Goal: Find specific page/section: Find specific page/section

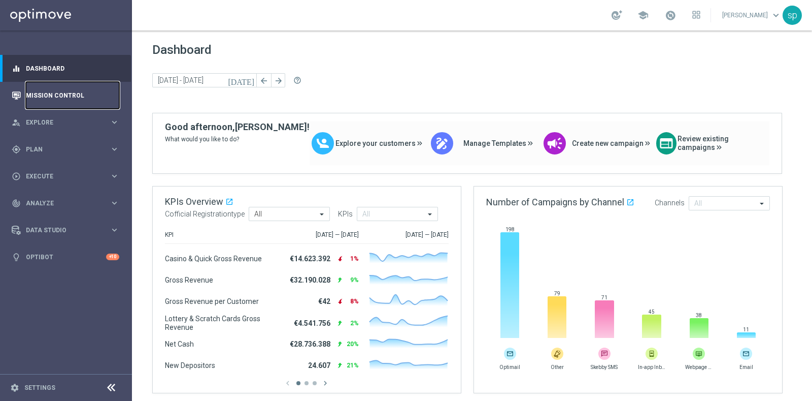
click at [74, 93] on link "Mission Control" at bounding box center [72, 95] width 93 height 27
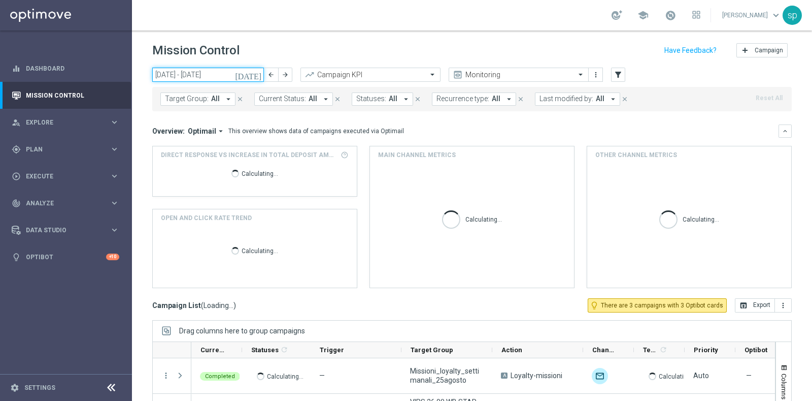
click at [211, 71] on input "[DATE] - [DATE]" at bounding box center [208, 75] width 112 height 14
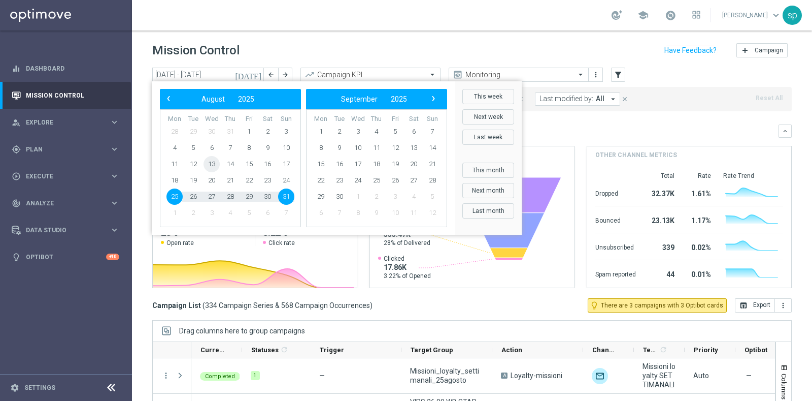
click at [211, 161] on span "13" at bounding box center [212, 164] width 16 height 16
type input "[DATE] - [DATE]"
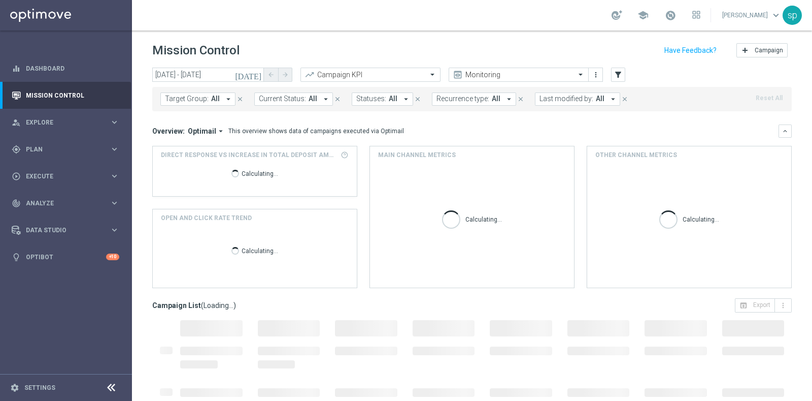
click at [211, 161] on div "Calculating..." at bounding box center [255, 175] width 188 height 32
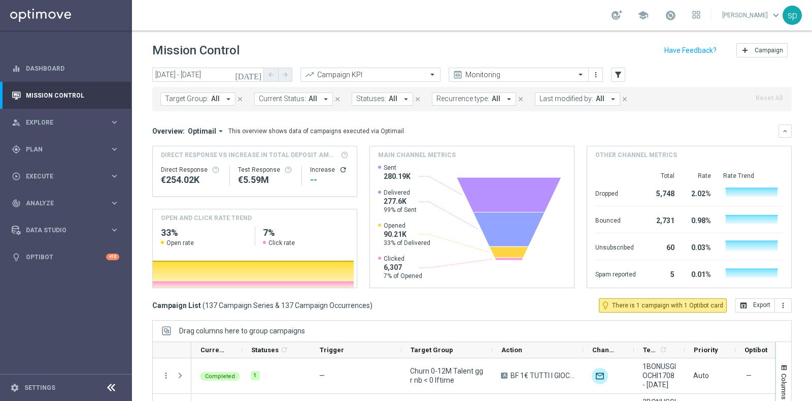
click at [599, 98] on button "Last modified by: All arrow_drop_down" at bounding box center [577, 98] width 85 height 13
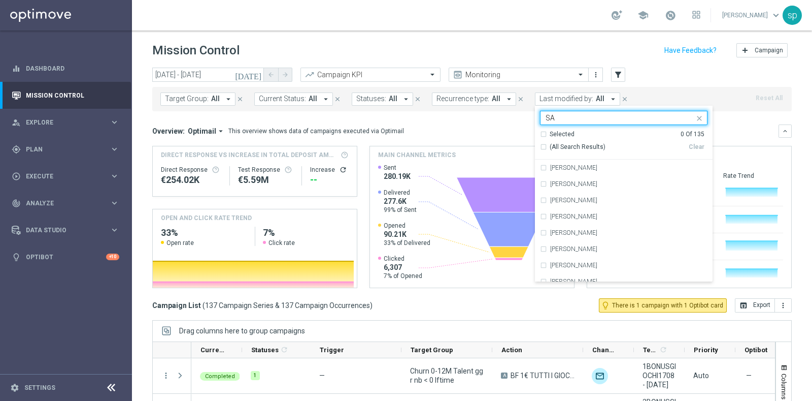
type input "S"
click at [624, 265] on div "[PERSON_NAME] [PERSON_NAME]" at bounding box center [628, 265] width 157 height 6
type input "MAR"
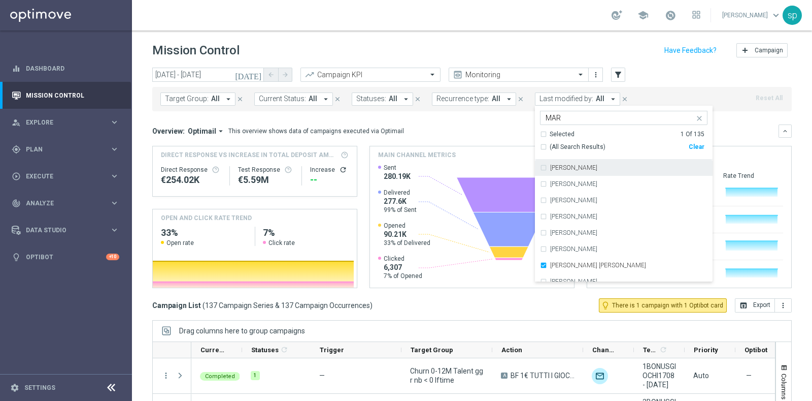
click at [511, 127] on div "Overview: Optimail arrow_drop_down This overview shows data of campaigns execut…" at bounding box center [465, 130] width 626 height 9
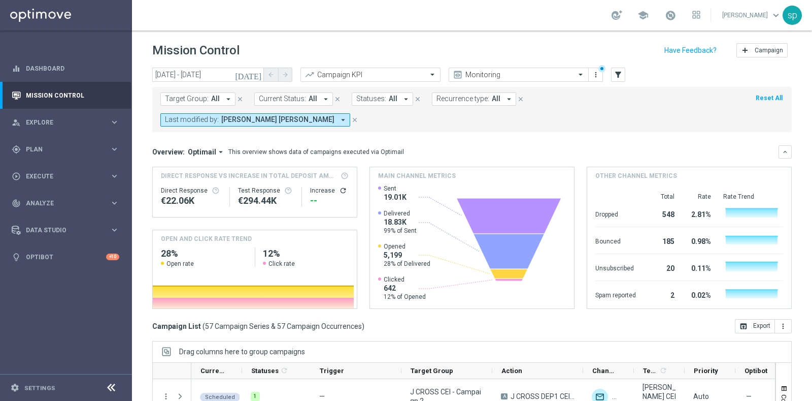
drag, startPoint x: 798, startPoint y: 333, endPoint x: 812, endPoint y: 328, distance: 14.3
click at [812, 328] on div "Mission Control add Campaign [DATE] [DATE] - [DATE] arrow_back arrow_forward Ca…" at bounding box center [472, 215] width 680 height 370
click at [217, 99] on span "All" at bounding box center [215, 98] width 9 height 9
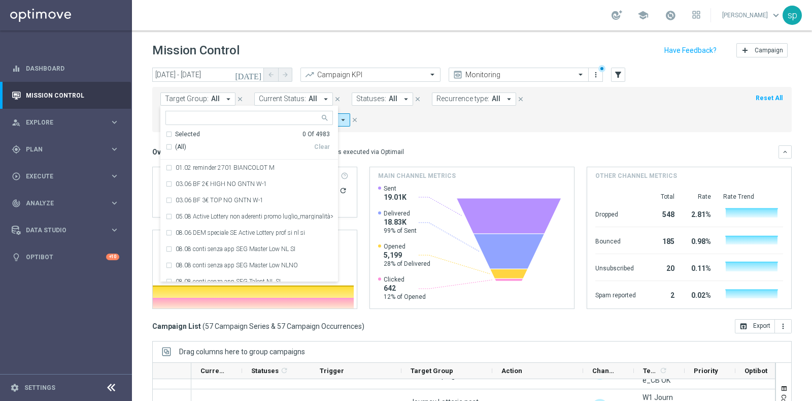
click at [217, 99] on span "All" at bounding box center [215, 98] width 9 height 9
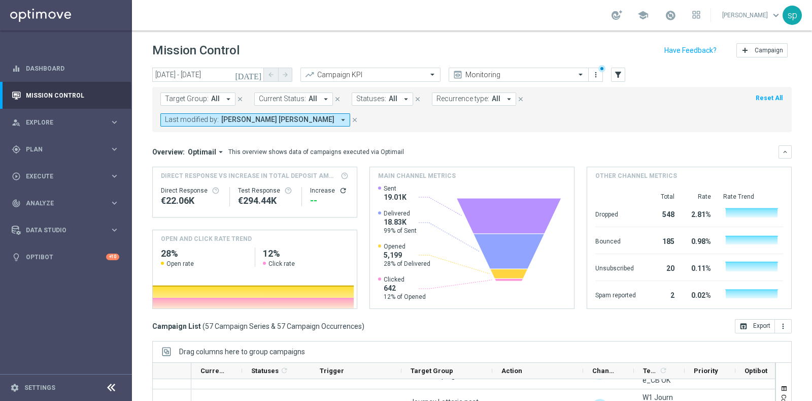
click at [217, 99] on span "All" at bounding box center [215, 98] width 9 height 9
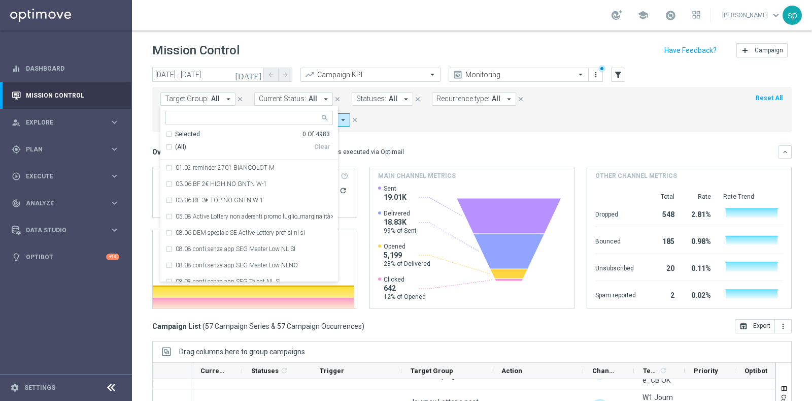
click at [217, 99] on span "All" at bounding box center [215, 98] width 9 height 9
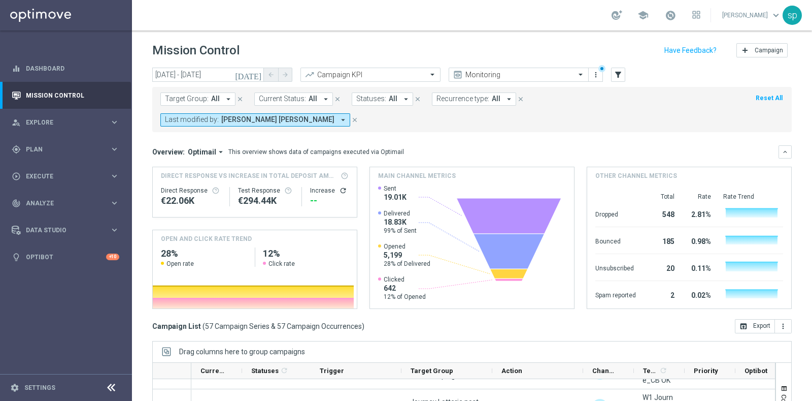
click at [217, 99] on span "All" at bounding box center [215, 98] width 9 height 9
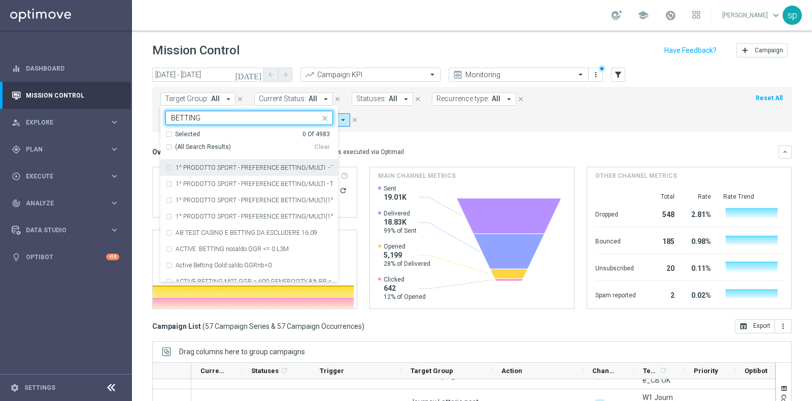
click at [170, 135] on div "Selected 0 Of 4983" at bounding box center [248, 134] width 164 height 9
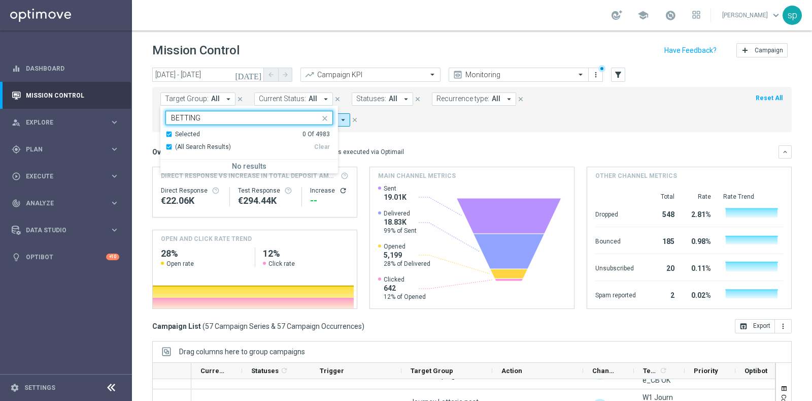
click at [171, 135] on div "Selected 0 Of 4983" at bounding box center [248, 134] width 164 height 9
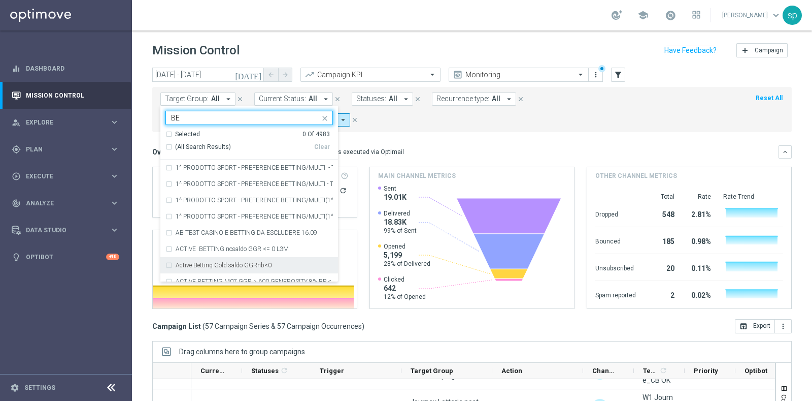
type input "B"
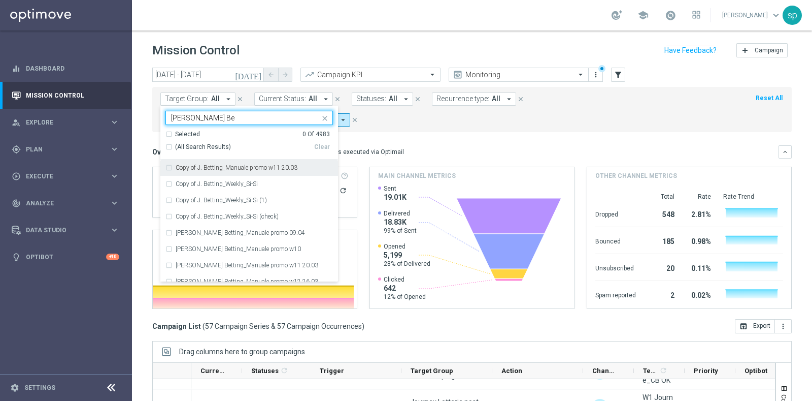
click at [167, 149] on div "(All Search Results)" at bounding box center [240, 147] width 149 height 9
type input "[PERSON_NAME] Be"
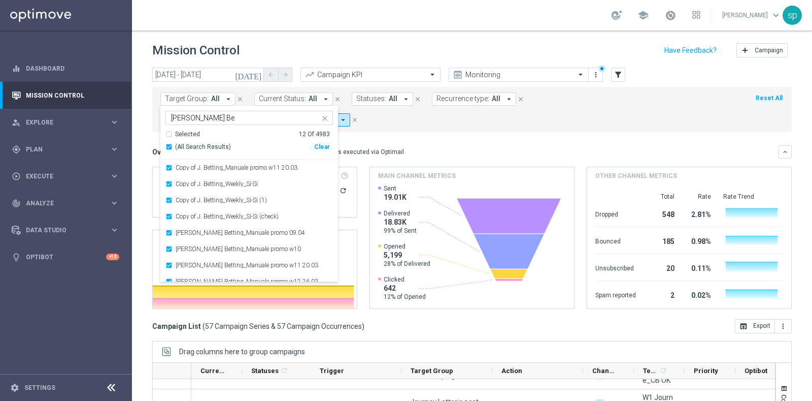
scroll to position [73, 0]
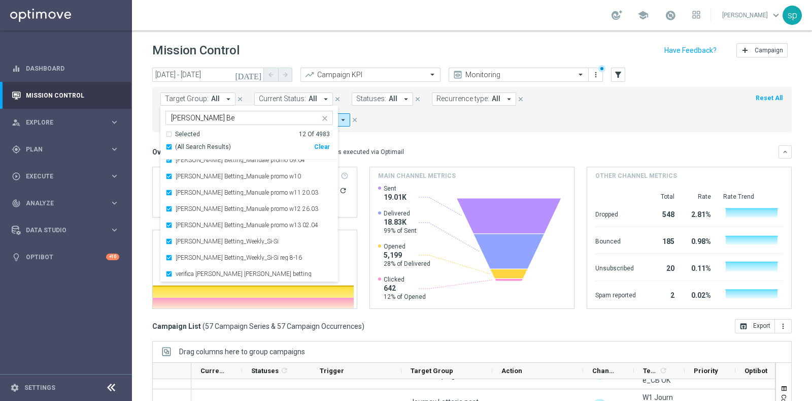
click at [450, 132] on mini-dashboard "Overview: Optimail arrow_drop_down This overview shows data of campaigns execut…" at bounding box center [472, 225] width 640 height 187
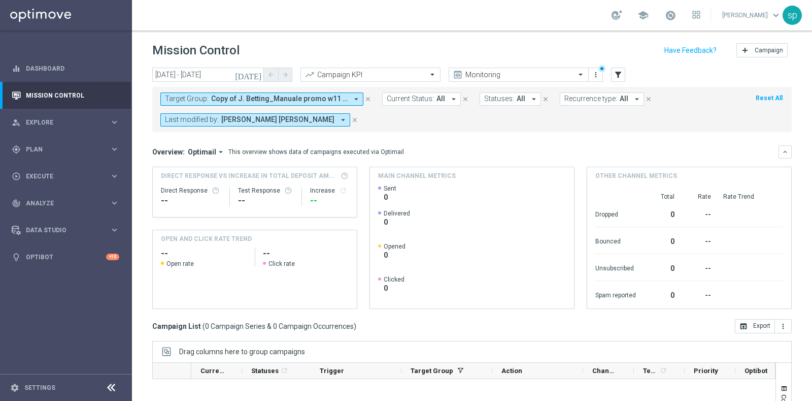
scroll to position [0, 0]
drag, startPoint x: 812, startPoint y: 40, endPoint x: 812, endPoint y: 64, distance: 24.9
click at [812, 64] on section "school [PERSON_NAME] keyboard_arrow_down sp Mission Control add Campaign [DATE]…" at bounding box center [472, 200] width 680 height 401
click at [274, 122] on span "[PERSON_NAME] [PERSON_NAME]" at bounding box center [277, 119] width 113 height 9
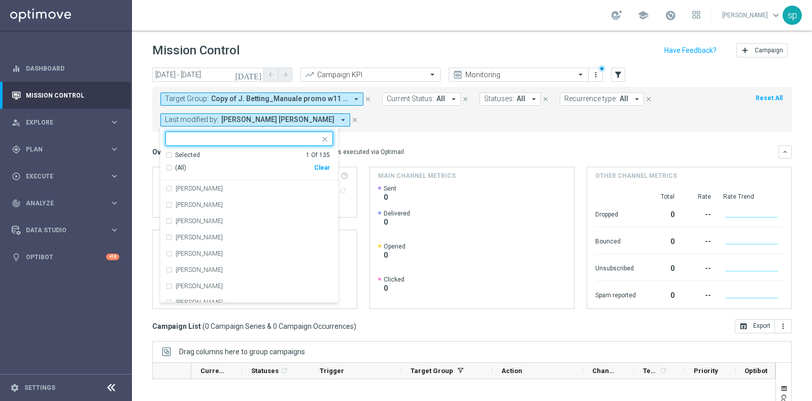
click at [0, 0] on div "Clear" at bounding box center [0, 0] width 0 height 0
click at [351, 117] on form "Target Group: Copy of J. Betting_Manuale promo w11 20.03, Copy of J. Betting_We…" at bounding box center [449, 109] width 578 height 34
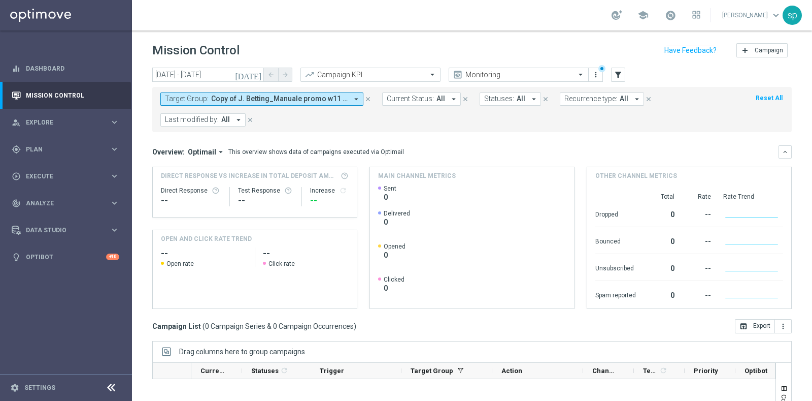
click at [519, 49] on div "Mission Control add Campaign" at bounding box center [472, 51] width 640 height 20
click at [280, 92] on button "Target Group: Copy of J. Betting_Manuale promo w11 20.03, Copy of J. Betting_We…" at bounding box center [261, 98] width 203 height 13
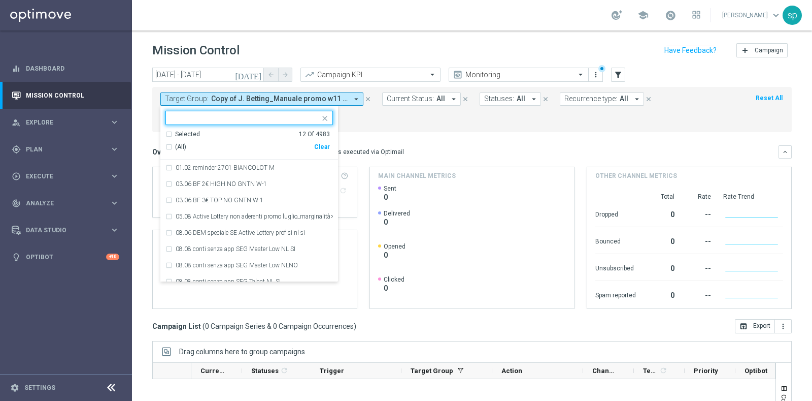
click at [0, 0] on div "Clear" at bounding box center [0, 0] width 0 height 0
click at [274, 119] on input "text" at bounding box center [245, 118] width 149 height 9
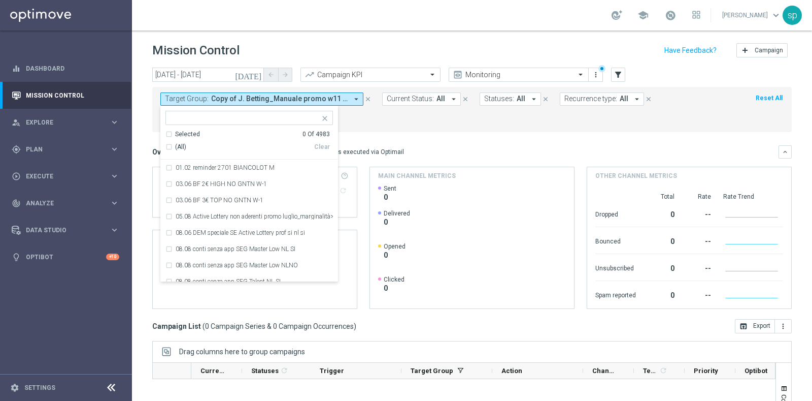
click at [376, 123] on form "Target Group: Copy of J. Betting_Manuale promo w11 20.03, Copy of J. Betting_We…" at bounding box center [449, 109] width 578 height 34
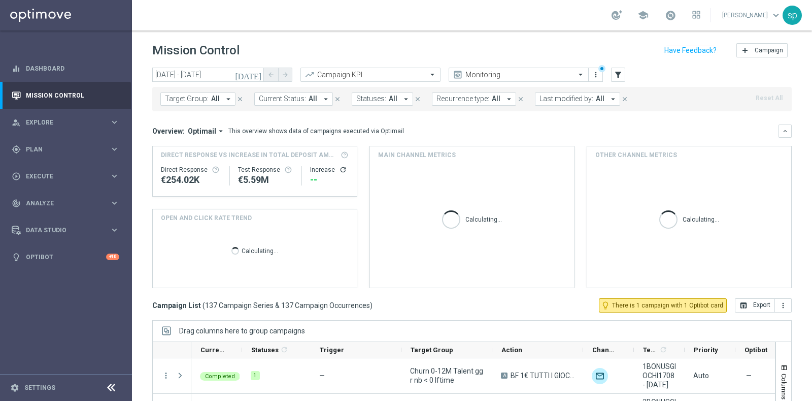
click at [295, 99] on span "Current Status:" at bounding box center [282, 98] width 47 height 9
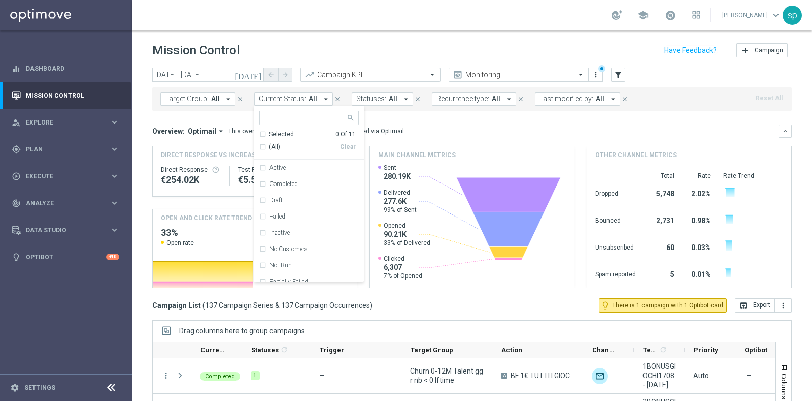
click at [182, 98] on span "Target Group:" at bounding box center [187, 98] width 44 height 9
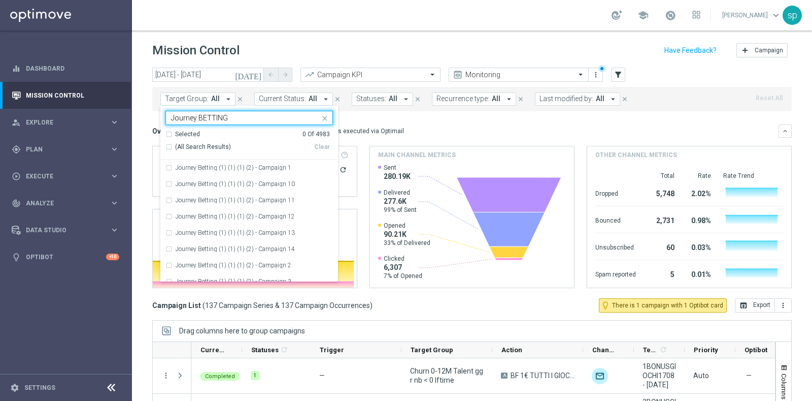
click at [167, 147] on div "(All Search Results)" at bounding box center [240, 147] width 149 height 9
type input "Journey BETTING"
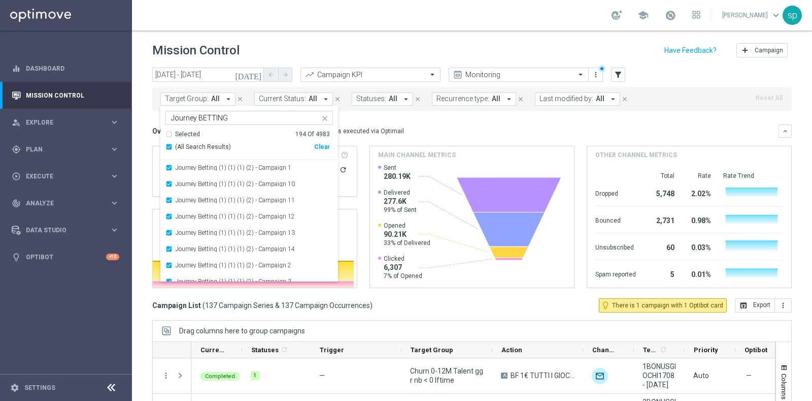
click at [437, 120] on mini-dashboard "Overview: Optimail arrow_drop_down This overview shows data of campaigns execut…" at bounding box center [472, 204] width 640 height 187
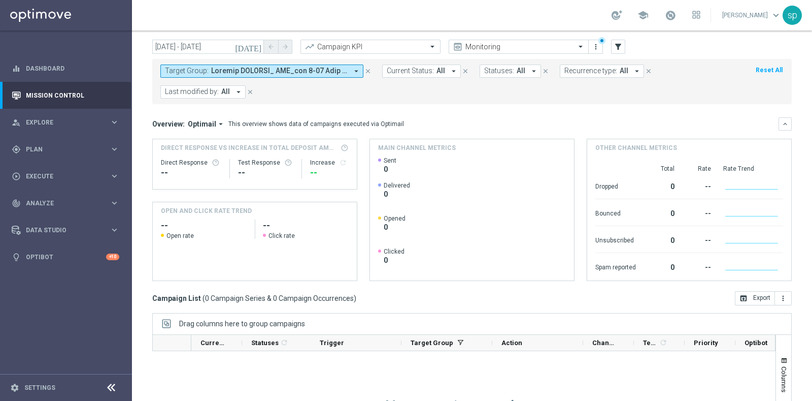
scroll to position [27, 0]
click at [273, 73] on span at bounding box center [279, 71] width 137 height 9
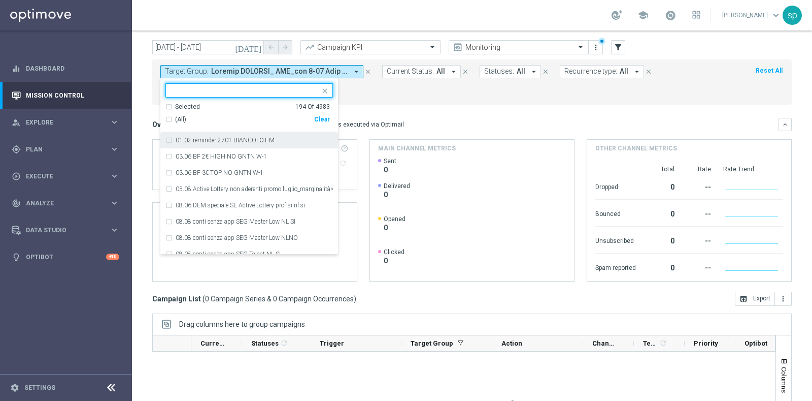
click at [0, 0] on div "Clear" at bounding box center [0, 0] width 0 height 0
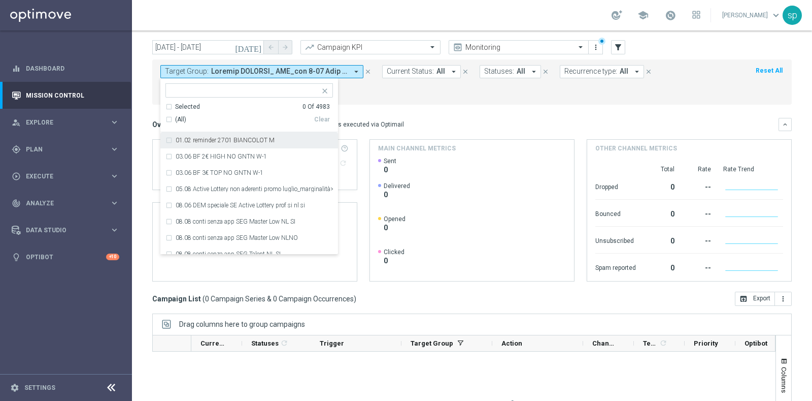
click at [437, 95] on form "Target Group: arrow_drop_down Selected 0 Of 4983 (All) Clear 01.02 reminder 270…" at bounding box center [449, 82] width 578 height 34
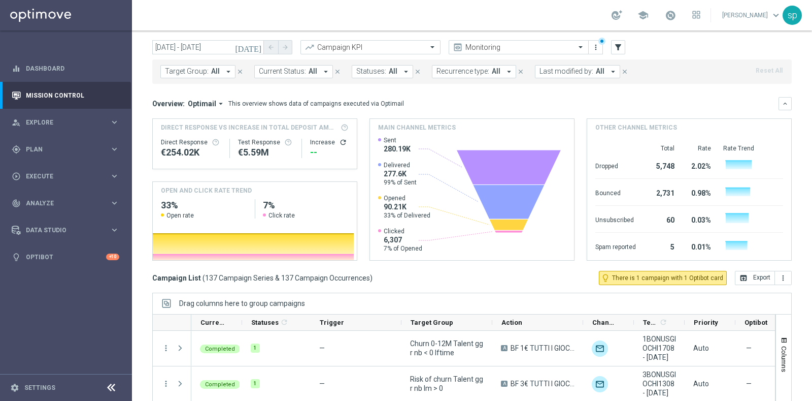
click at [569, 72] on span "Last modified by:" at bounding box center [567, 71] width 54 height 9
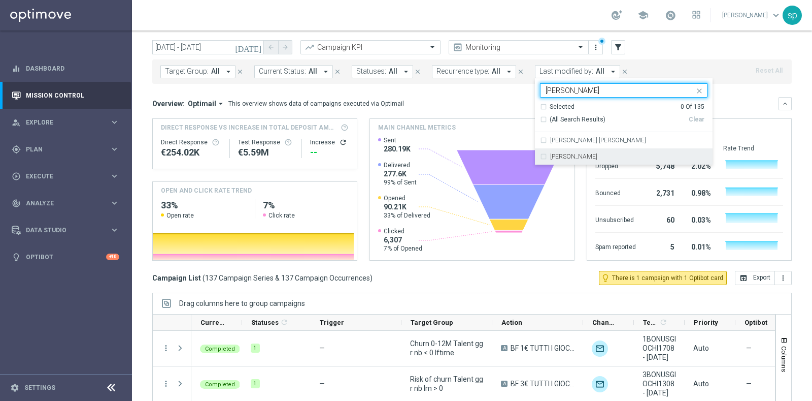
click at [574, 158] on div "[PERSON_NAME]" at bounding box center [628, 156] width 157 height 6
click at [564, 92] on input "[PERSON_NAME]" at bounding box center [620, 90] width 149 height 9
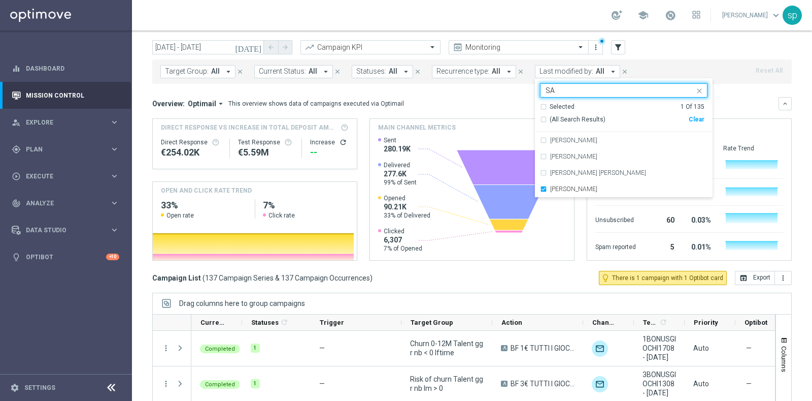
type input "S"
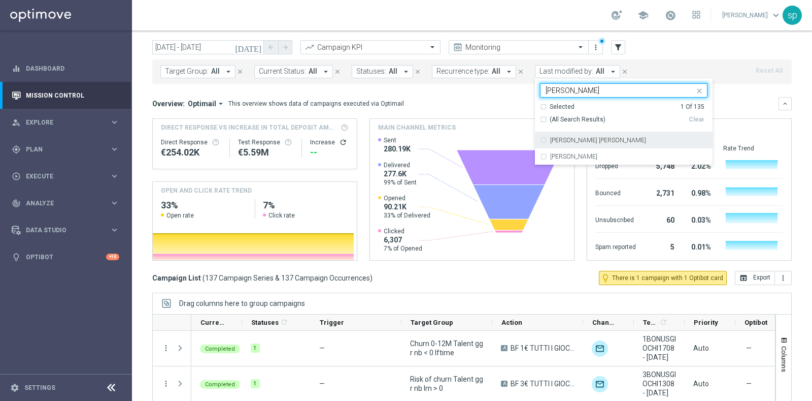
click at [602, 143] on div "[PERSON_NAME] [PERSON_NAME]" at bounding box center [628, 140] width 157 height 6
type input "[PERSON_NAME]"
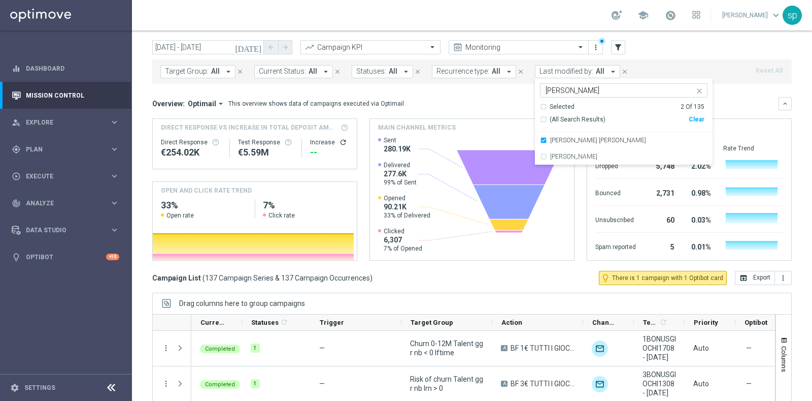
click at [485, 111] on div "Overview: Optimail arrow_drop_down This overview shows data of campaigns execut…" at bounding box center [472, 178] width 640 height 163
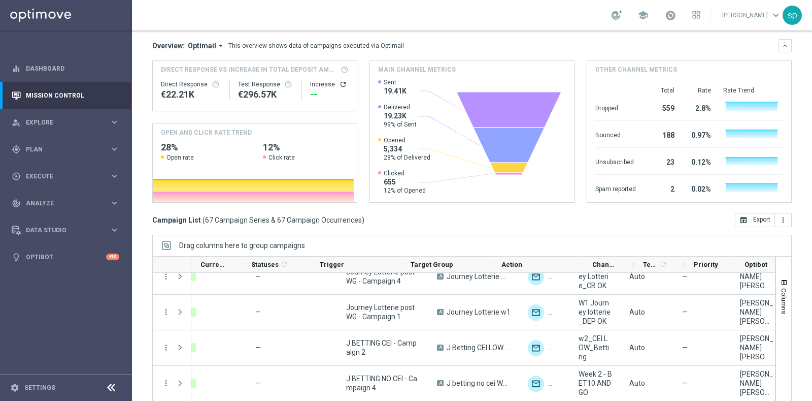
scroll to position [0, 0]
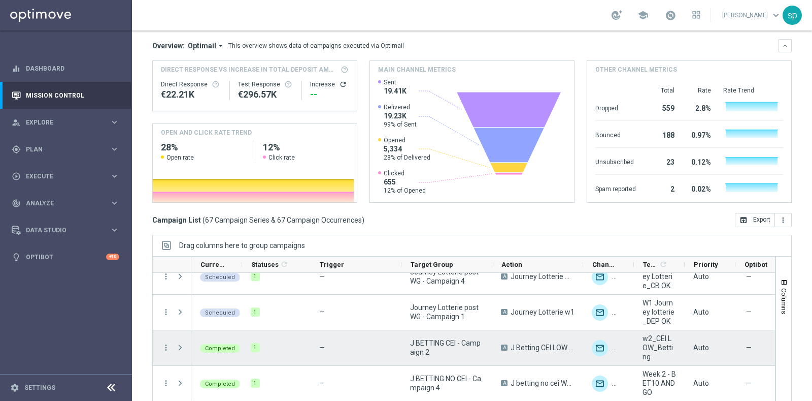
click at [674, 334] on span "w2_CEI LOW_Betting" at bounding box center [660, 347] width 34 height 27
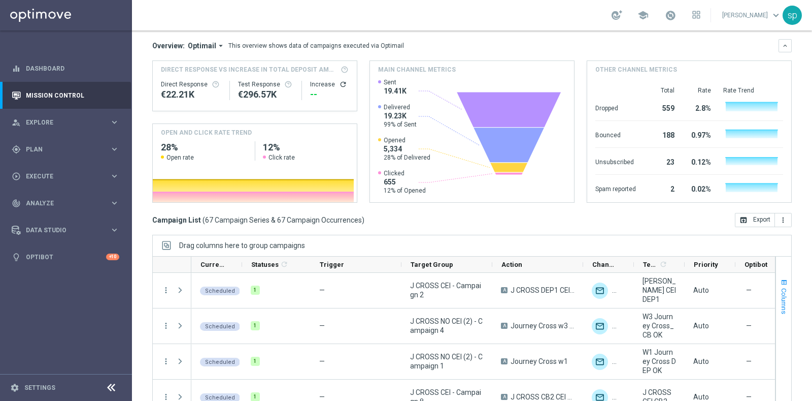
click at [780, 278] on span "button" at bounding box center [784, 282] width 8 height 8
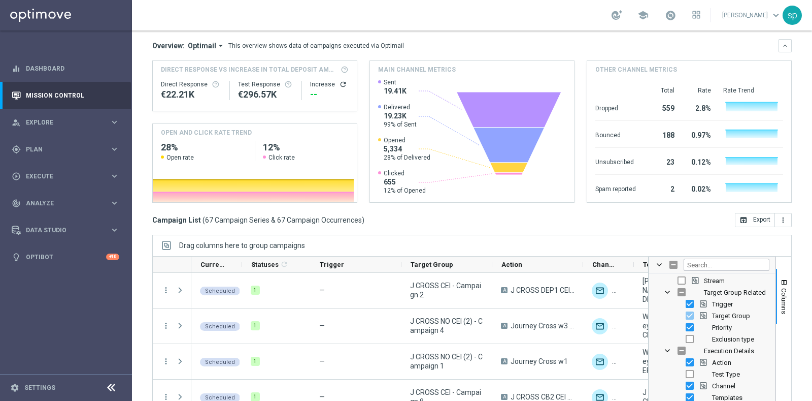
scroll to position [50, 0]
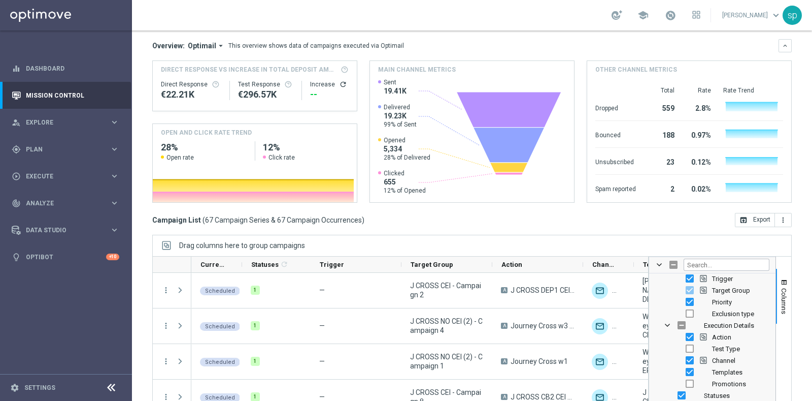
click at [799, 317] on div "Mission Control add Campaign [DATE] [DATE] - [DATE] arrow_back arrow_forward Ca…" at bounding box center [472, 215] width 680 height 370
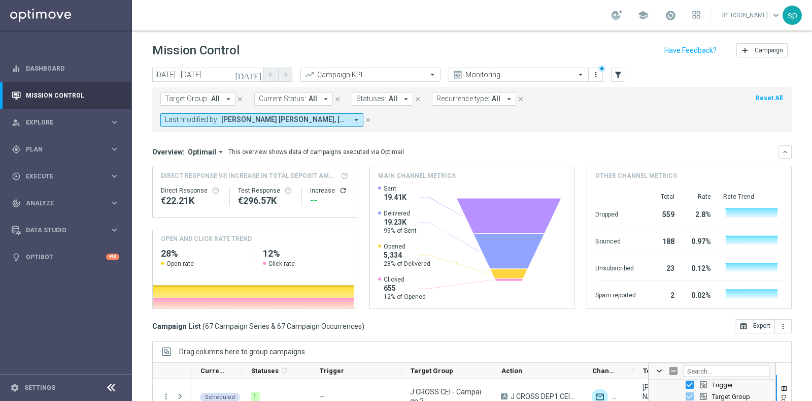
click at [187, 97] on span "Target Group:" at bounding box center [187, 98] width 44 height 9
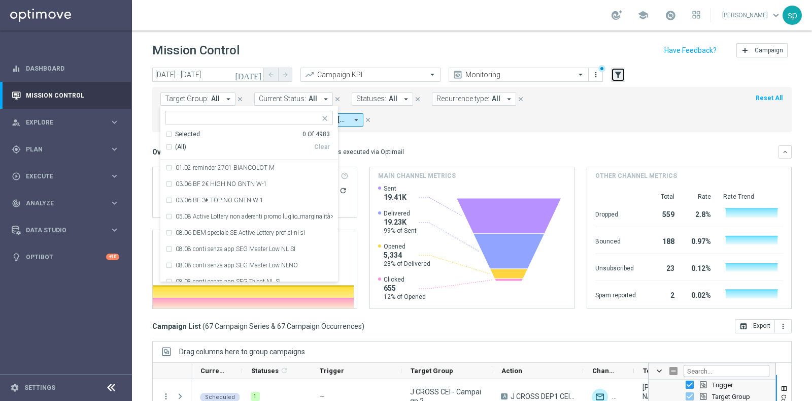
click at [615, 70] on icon "filter_alt" at bounding box center [618, 74] width 9 height 9
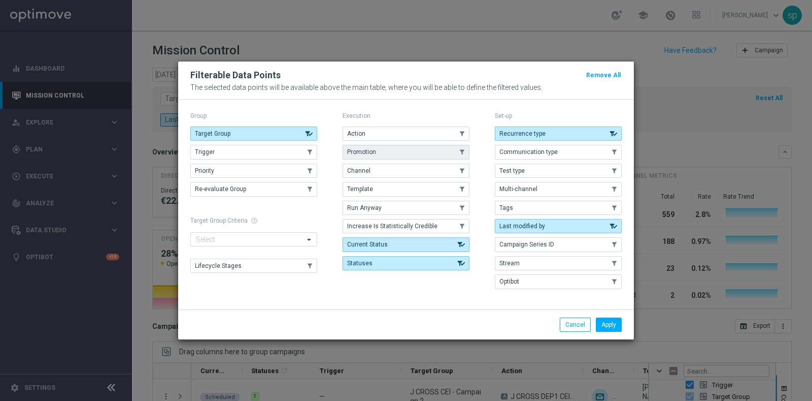
click at [378, 152] on button "Promotion" at bounding box center [406, 152] width 127 height 14
click at [608, 323] on button "Apply" at bounding box center [609, 324] width 26 height 14
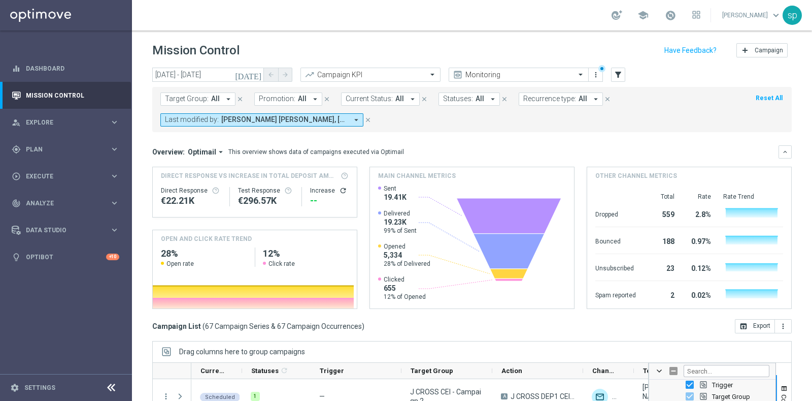
click at [289, 93] on button "Promotion: All arrow_drop_down" at bounding box center [288, 98] width 68 height 13
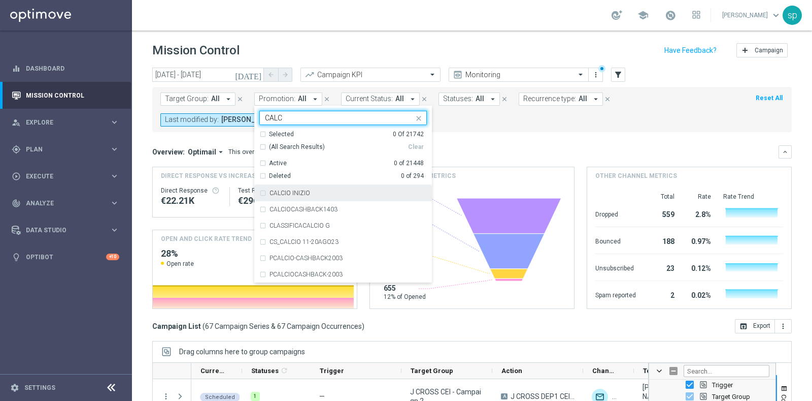
click at [320, 188] on div "CALCIO INIZIO" at bounding box center [343, 193] width 168 height 16
type input "CALC"
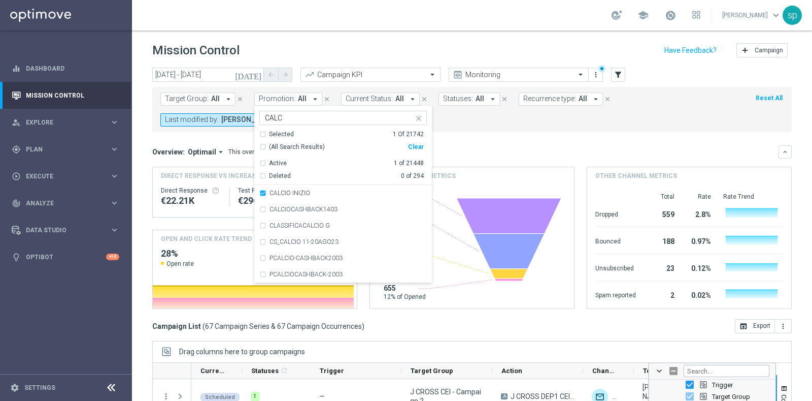
click at [521, 126] on div "Target Group: All arrow_drop_down close Promotion: All arrow_drop_down CALCIO I…" at bounding box center [472, 109] width 640 height 45
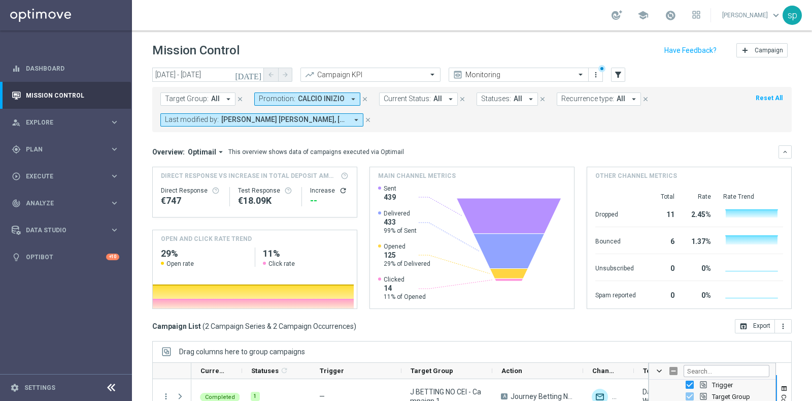
drag, startPoint x: 326, startPoint y: 88, endPoint x: 338, endPoint y: 103, distance: 18.1
click at [338, 103] on div "Target Group: All arrow_drop_down close Promotion: CALCIO INIZIO arrow_drop_dow…" at bounding box center [472, 109] width 640 height 45
click at [338, 103] on span "CALCIO INIZIO" at bounding box center [321, 98] width 47 height 9
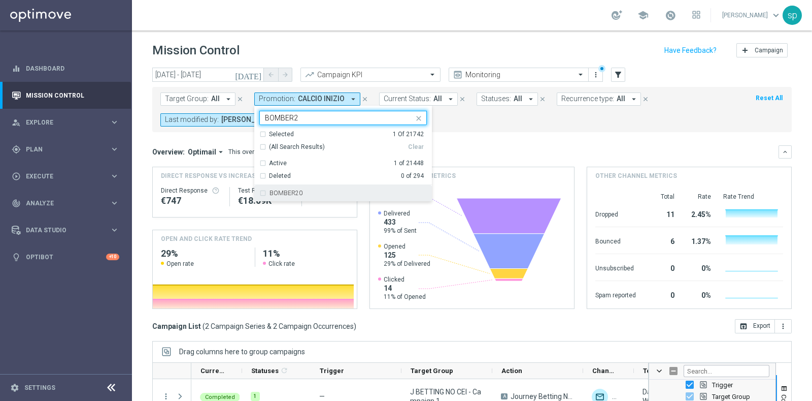
click at [331, 187] on div "BOMBER20" at bounding box center [343, 193] width 168 height 16
type input "BOMBER2"
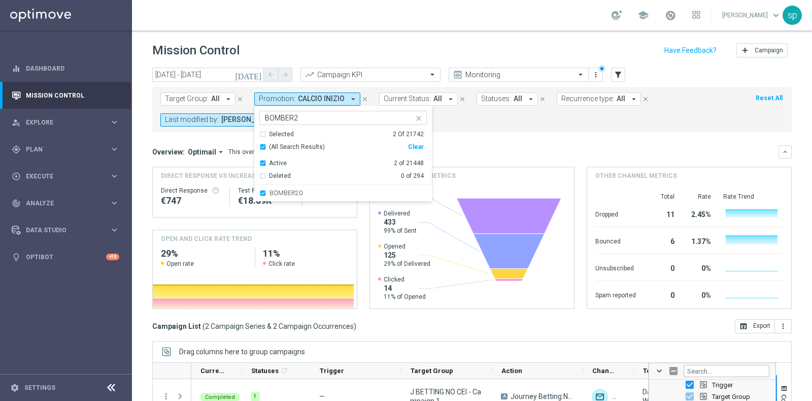
click at [481, 150] on div "Overview: Optimail arrow_drop_down This overview shows data of campaigns execut…" at bounding box center [465, 151] width 626 height 9
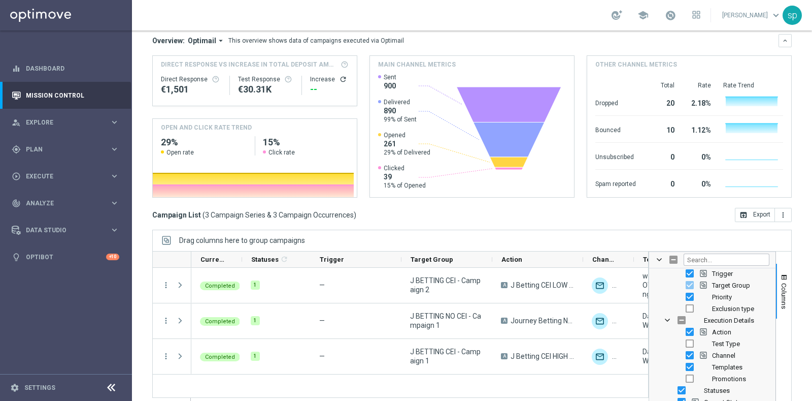
scroll to position [127, 0]
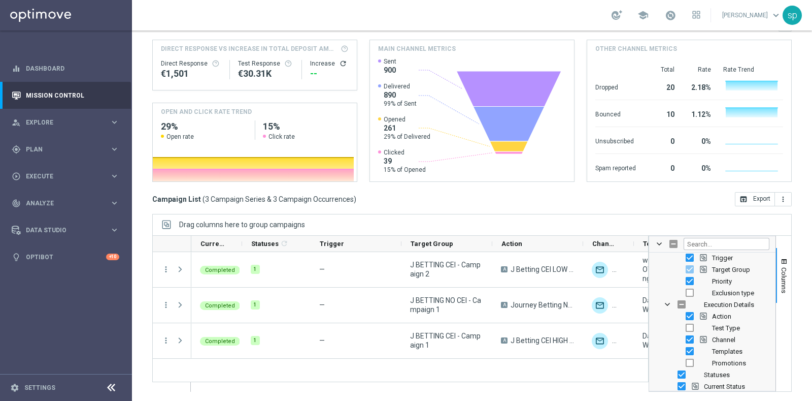
click at [695, 224] on div "Drag columns here to group campaigns" at bounding box center [472, 224] width 640 height 21
click at [732, 222] on div "Drag columns here to group campaigns" at bounding box center [472, 224] width 640 height 21
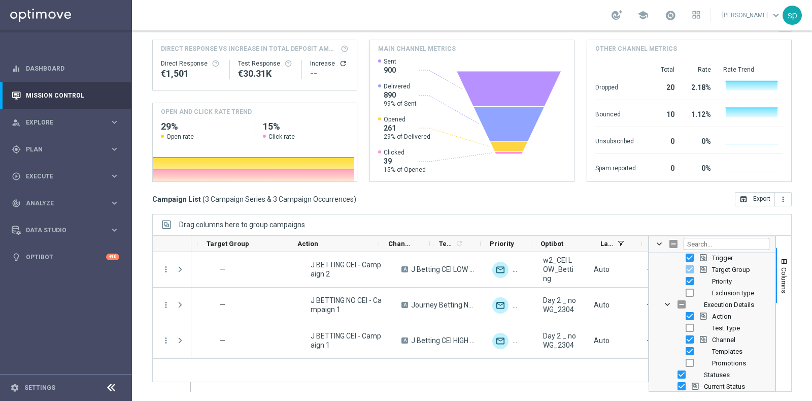
scroll to position [0, 207]
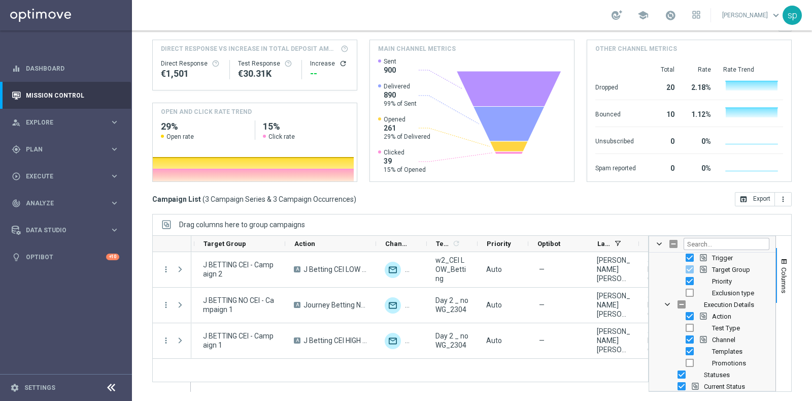
click at [498, 220] on div "Drag columns here to group campaigns" at bounding box center [472, 224] width 640 height 21
click at [780, 276] on span "Columns" at bounding box center [784, 280] width 8 height 26
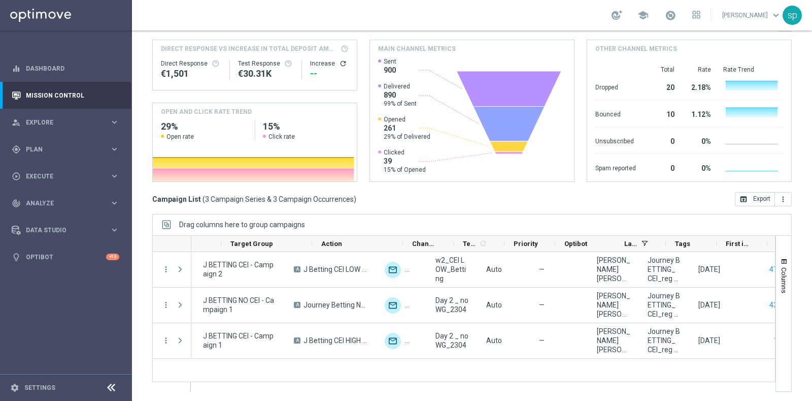
scroll to position [0, 0]
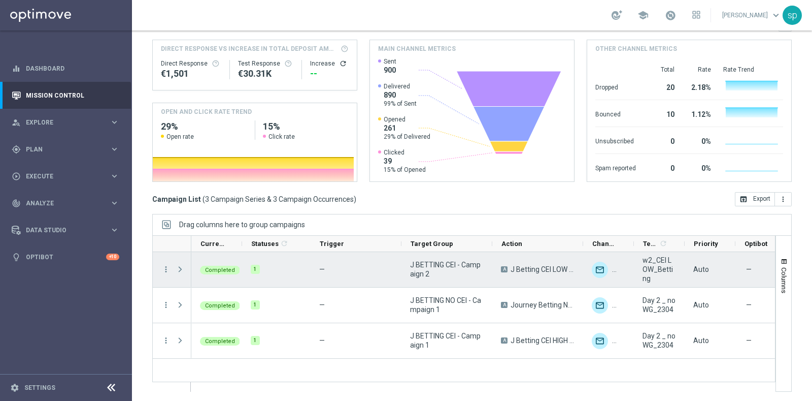
click at [181, 268] on span at bounding box center [180, 269] width 9 height 8
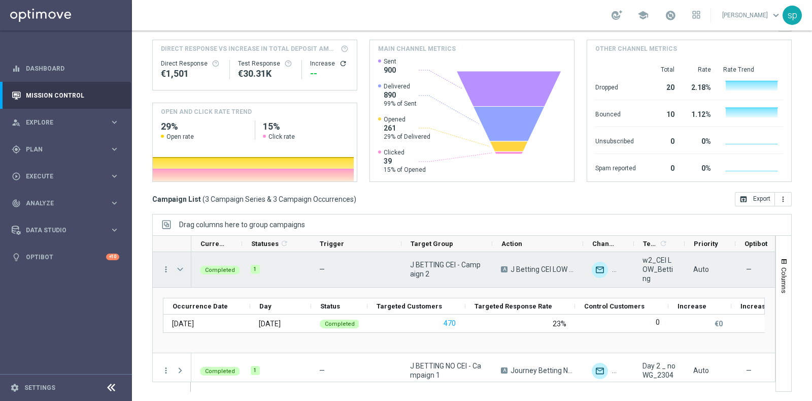
click at [178, 269] on span at bounding box center [180, 269] width 9 height 8
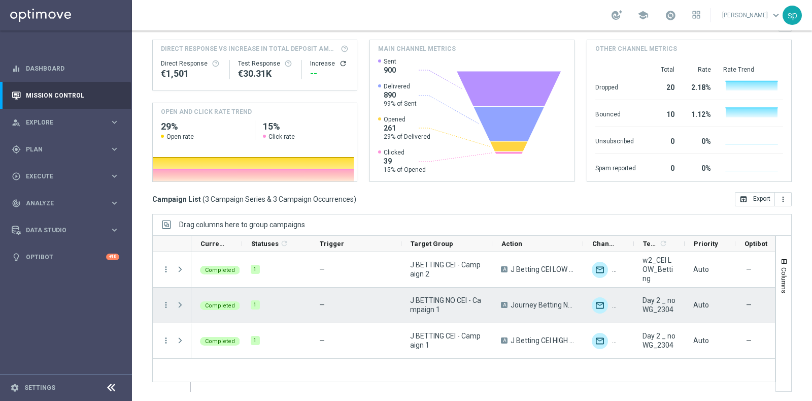
click at [178, 303] on span at bounding box center [180, 305] width 9 height 8
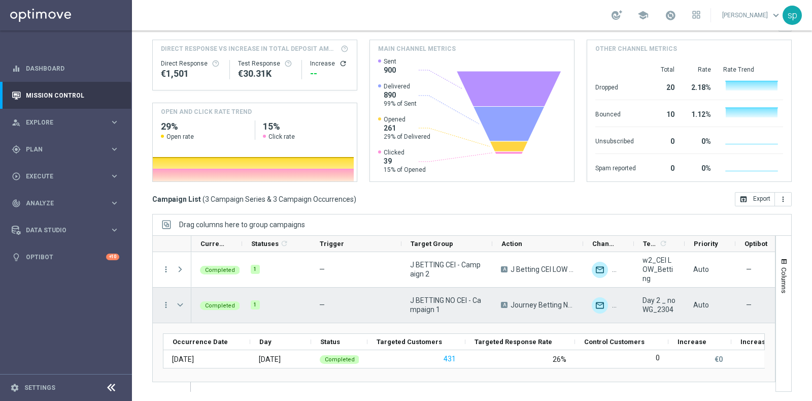
click at [177, 304] on span at bounding box center [180, 305] width 9 height 8
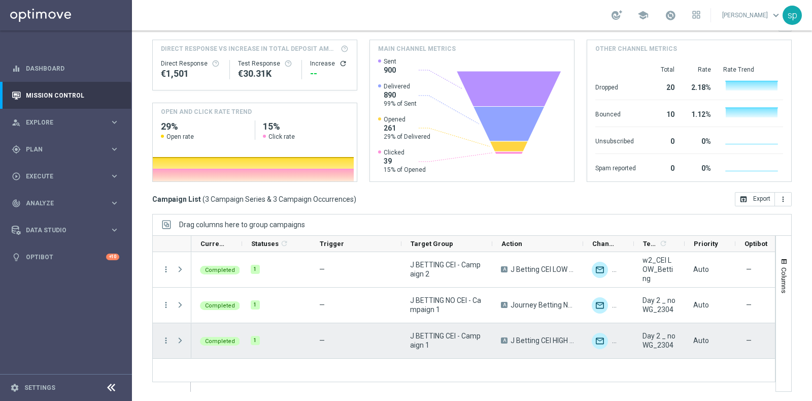
click at [176, 340] on span at bounding box center [180, 340] width 9 height 8
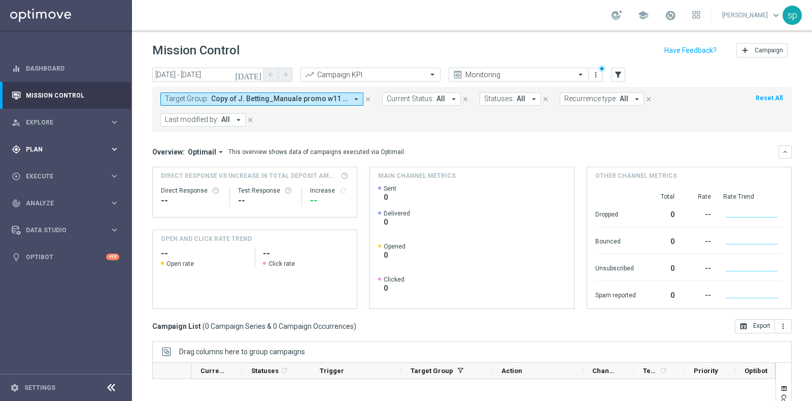
click at [34, 149] on span "Plan" at bounding box center [68, 149] width 84 height 6
click at [45, 170] on link "Target Groups" at bounding box center [65, 170] width 79 height 8
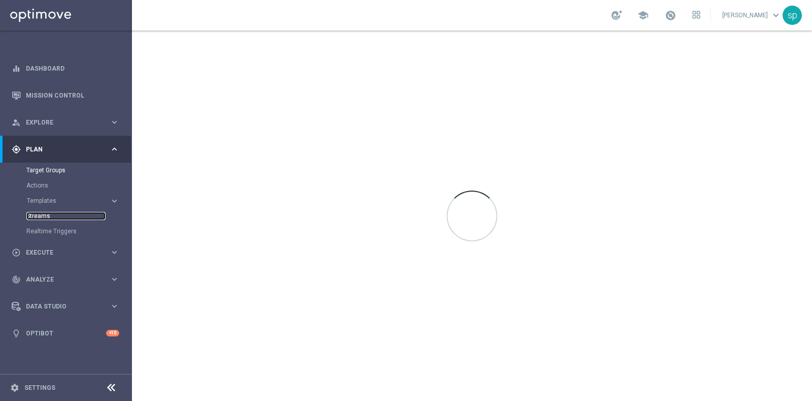
click at [48, 218] on link "Streams" at bounding box center [65, 216] width 79 height 8
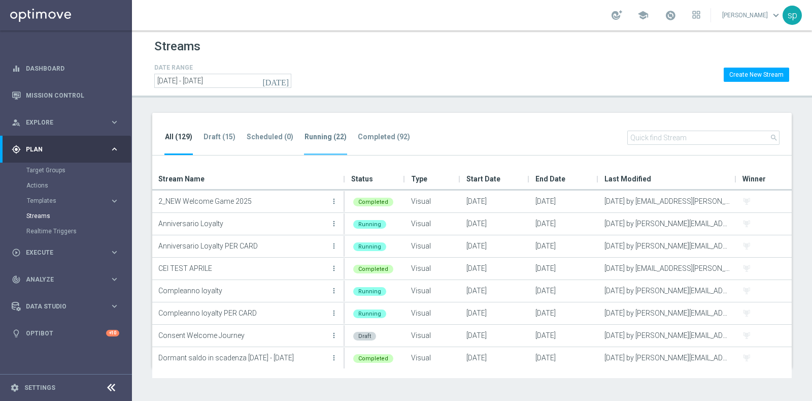
click at [321, 138] on tab-header "Running (22)" at bounding box center [326, 137] width 42 height 9
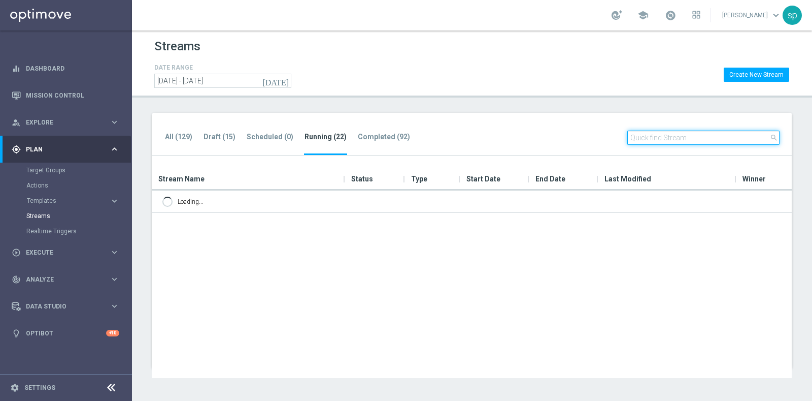
click at [720, 142] on input "text" at bounding box center [703, 137] width 152 height 14
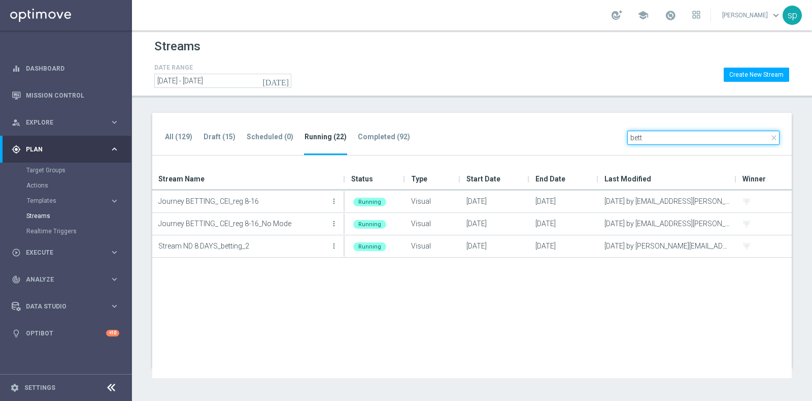
type input "bett"
